Goal: Entertainment & Leisure: Browse casually

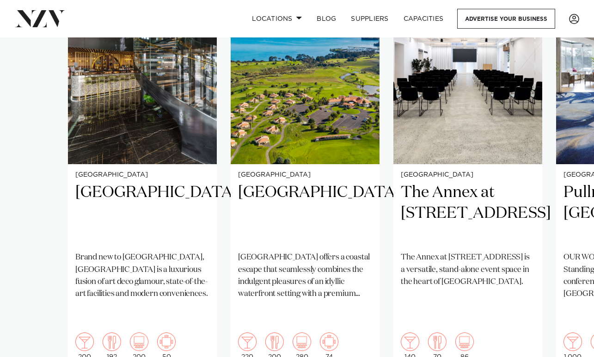
scroll to position [696, 0]
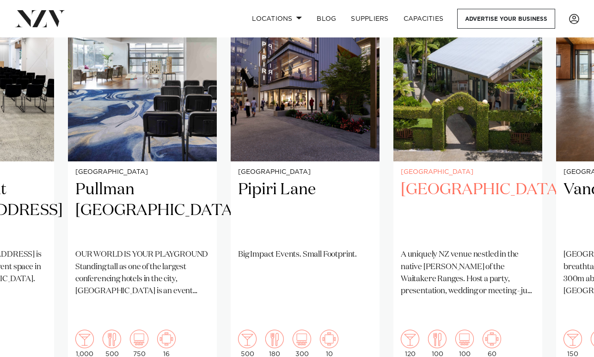
scroll to position [705, 0]
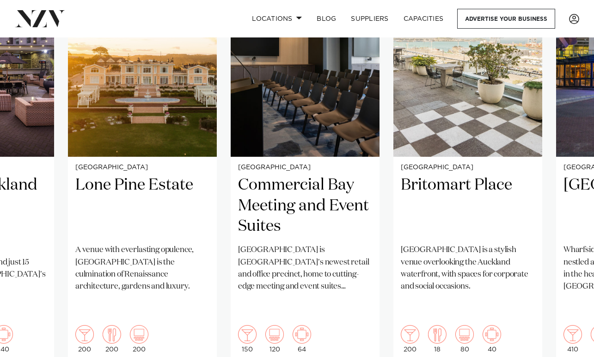
scroll to position [704, 0]
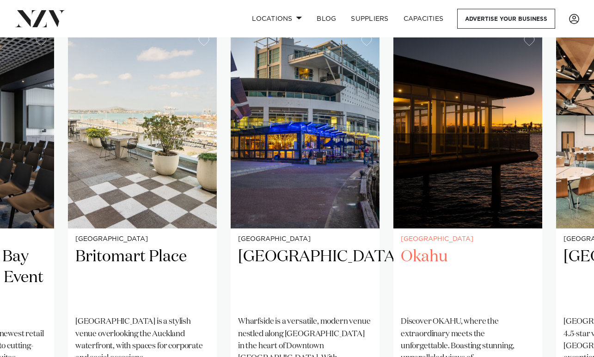
scroll to position [632, 0]
